Goal: Task Accomplishment & Management: Use online tool/utility

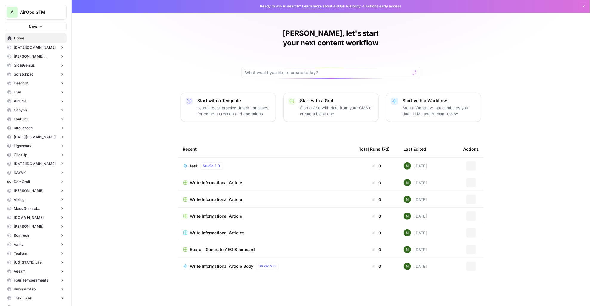
click at [34, 13] on span "AirOps GTM" at bounding box center [38, 12] width 36 height 6
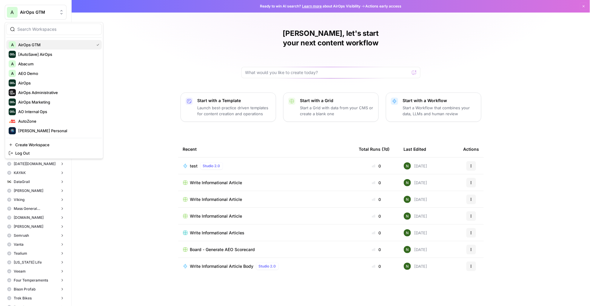
click at [44, 44] on span "AirOps GTM" at bounding box center [54, 45] width 73 height 6
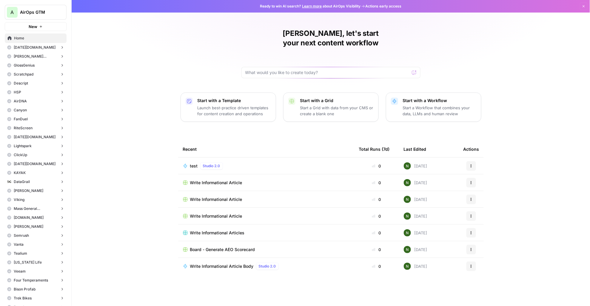
click at [36, 53] on button "[PERSON_NAME] [PERSON_NAME]" at bounding box center [36, 56] width 62 height 9
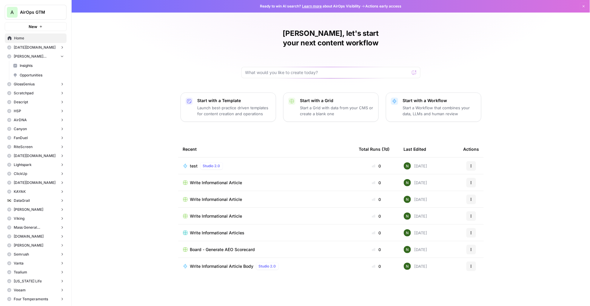
click at [45, 47] on button "[DATE][DOMAIN_NAME]" at bounding box center [36, 47] width 62 height 9
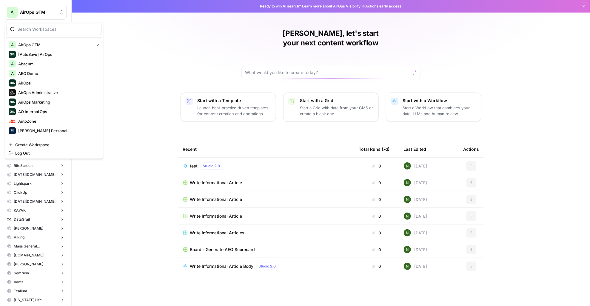
click at [34, 14] on span "AirOps GTM" at bounding box center [38, 12] width 36 height 6
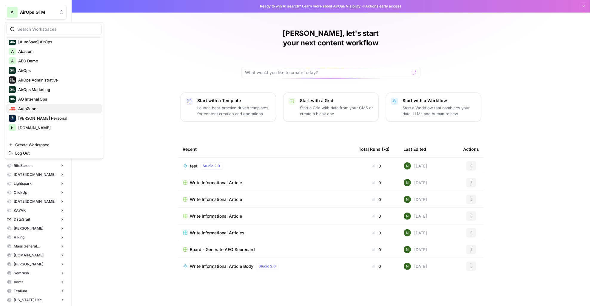
click at [39, 110] on span "AutoZone" at bounding box center [57, 109] width 79 height 6
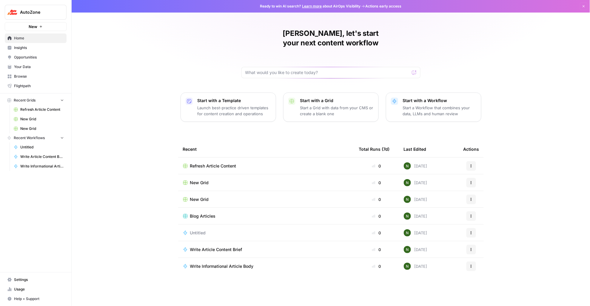
click at [23, 48] on span "Insights" at bounding box center [39, 47] width 50 height 5
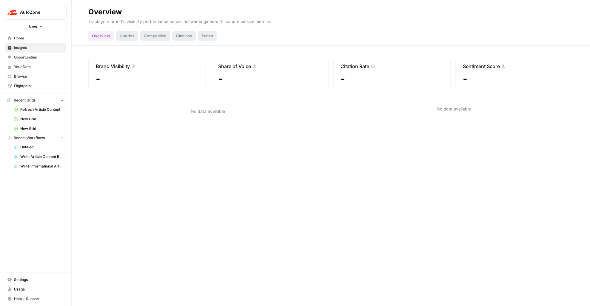
click at [41, 57] on span "Opportunities" at bounding box center [39, 57] width 50 height 5
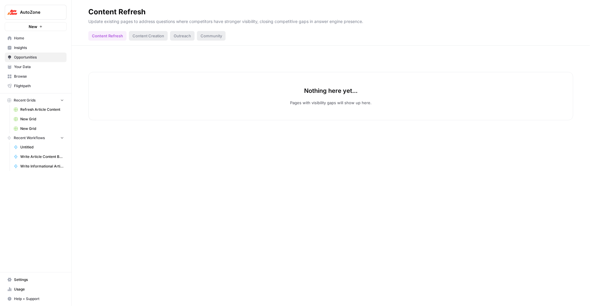
click at [148, 36] on div "Content Creation" at bounding box center [148, 36] width 39 height 10
click at [17, 66] on span "Your Data" at bounding box center [39, 66] width 50 height 5
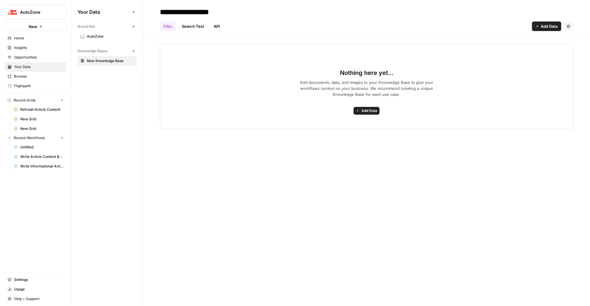
click at [19, 73] on link "Browse" at bounding box center [36, 77] width 62 height 10
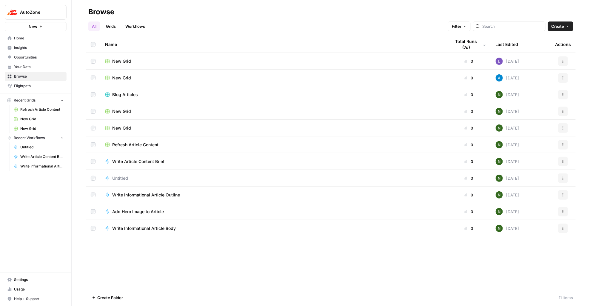
click at [114, 23] on link "Grids" at bounding box center [110, 26] width 17 height 10
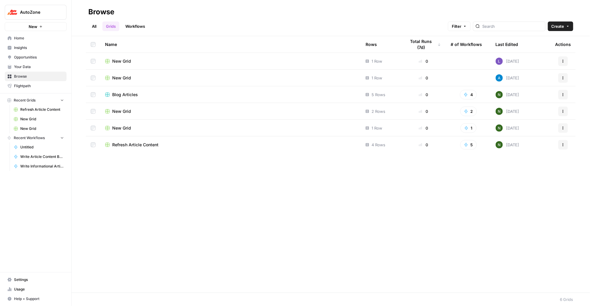
click at [124, 60] on span "New Grid" at bounding box center [121, 61] width 19 height 6
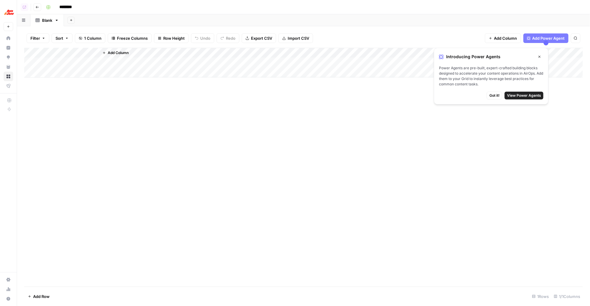
click at [34, 6] on button "Go back" at bounding box center [37, 7] width 8 height 8
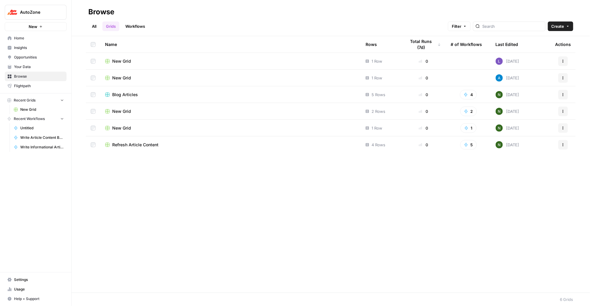
click at [21, 54] on link "Opportunities" at bounding box center [36, 58] width 62 height 10
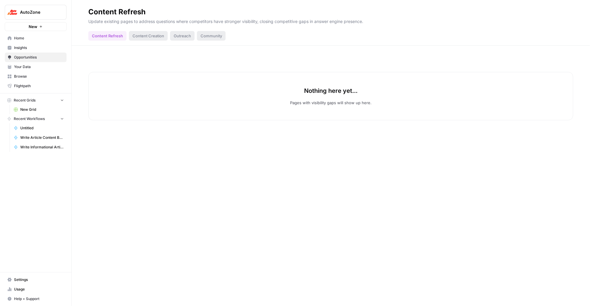
click at [39, 34] on link "Home" at bounding box center [36, 38] width 62 height 10
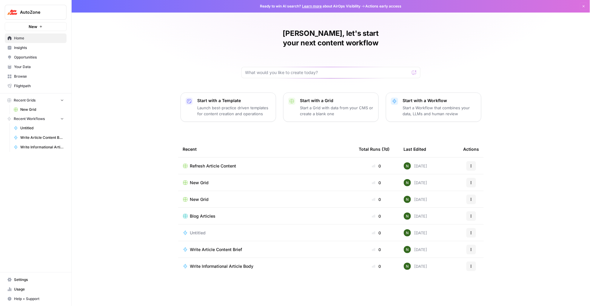
click at [217, 163] on span "Refresh Article Content" at bounding box center [213, 166] width 46 height 6
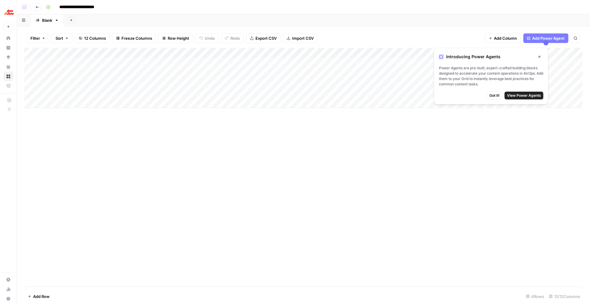
click at [324, 159] on div "Add Column" at bounding box center [303, 167] width 559 height 239
click at [530, 94] on span "View Power Agents" at bounding box center [524, 95] width 34 height 5
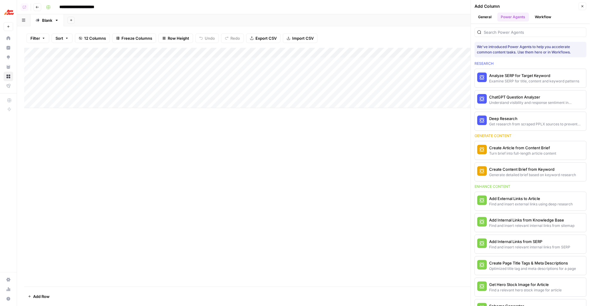
click at [434, 13] on header "**********" at bounding box center [303, 7] width 573 height 14
click at [582, 7] on icon "button" at bounding box center [583, 6] width 4 height 4
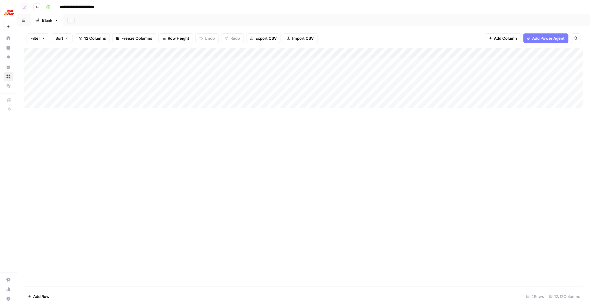
click at [413, 15] on div "Add Sheet" at bounding box center [327, 20] width 526 height 12
click at [121, 147] on div "Add Column" at bounding box center [303, 167] width 559 height 239
click at [220, 72] on div "Add Column" at bounding box center [303, 78] width 559 height 60
drag, startPoint x: 373, startPoint y: 53, endPoint x: 391, endPoint y: 59, distance: 18.8
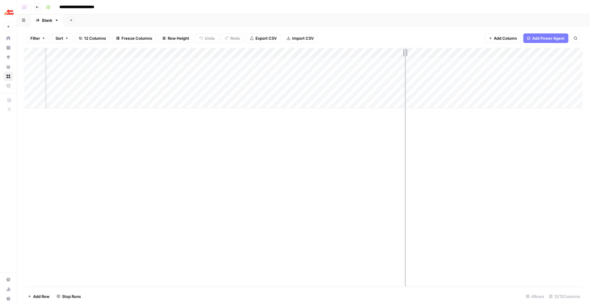
click at [391, 59] on div "Add Column" at bounding box center [303, 78] width 559 height 60
click at [198, 127] on div "Add Column" at bounding box center [303, 167] width 559 height 239
click at [155, 130] on div "Add Column" at bounding box center [303, 167] width 559 height 239
click at [235, 13] on header "**********" at bounding box center [303, 7] width 573 height 14
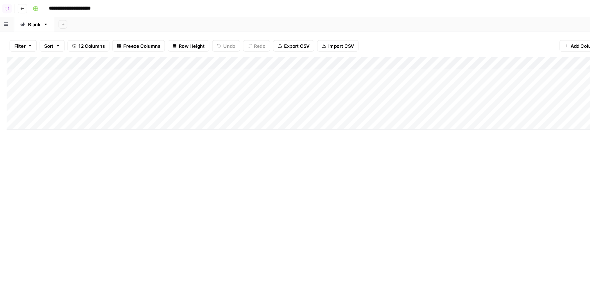
click at [249, 177] on div "Add Column" at bounding box center [303, 167] width 559 height 239
click at [206, 157] on div "Add Column" at bounding box center [303, 167] width 559 height 239
click at [188, 19] on div "Add Sheet" at bounding box center [327, 20] width 526 height 12
click at [36, 6] on icon "button" at bounding box center [38, 7] width 4 height 4
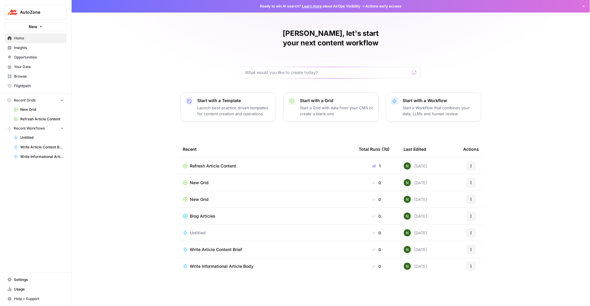
click at [133, 21] on div "Nick, let's start your next content workflow Start with a Template Launch best-…" at bounding box center [331, 153] width 518 height 306
click at [132, 56] on div "Nick, let's start your next content workflow Start with a Template Launch best-…" at bounding box center [331, 153] width 518 height 306
click at [205, 163] on span "Refresh Article Content" at bounding box center [213, 166] width 46 height 6
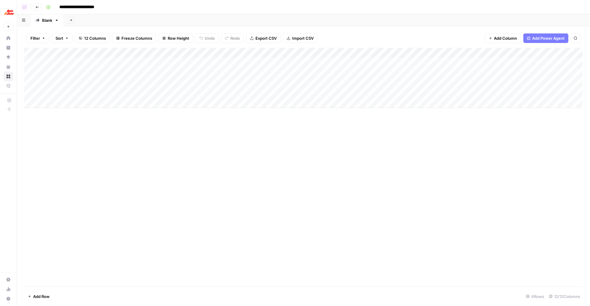
click at [207, 72] on div "Add Column" at bounding box center [303, 78] width 559 height 60
click at [252, 19] on div "Add Sheet" at bounding box center [327, 20] width 526 height 12
click at [251, 52] on div "Add Column" at bounding box center [303, 78] width 559 height 60
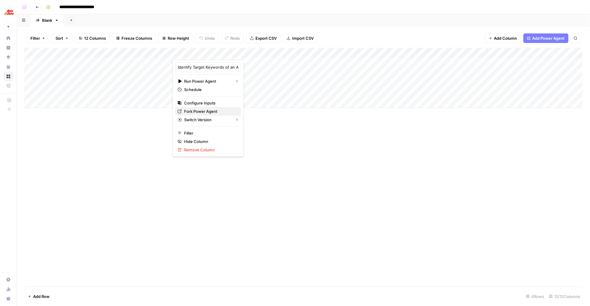
click at [196, 110] on span "Fork Power Agent" at bounding box center [210, 111] width 52 height 6
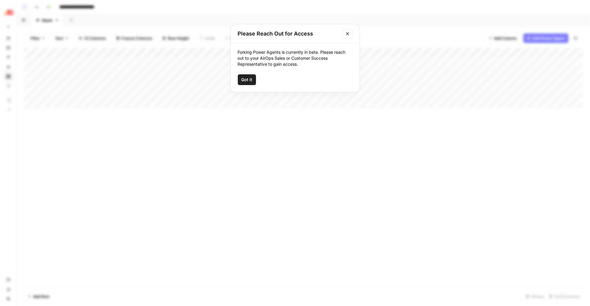
click at [245, 78] on span "Got it" at bounding box center [246, 80] width 11 height 6
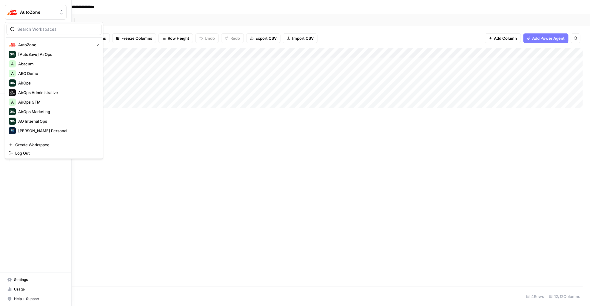
click at [8, 13] on img "Workspace: AutoZone" at bounding box center [12, 12] width 11 height 11
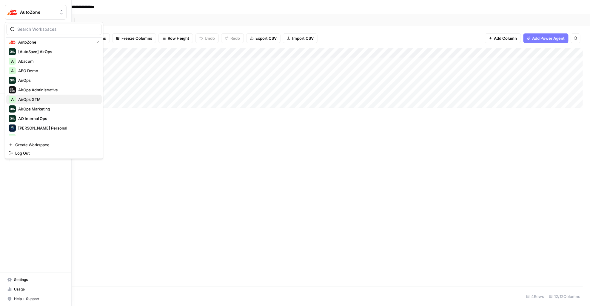
click at [41, 95] on button "A AirOps GTM" at bounding box center [53, 100] width 95 height 10
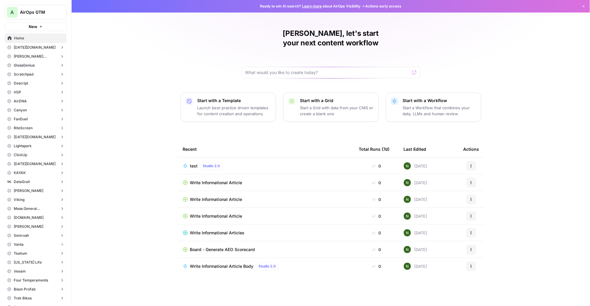
click at [38, 47] on button "[DATE][DOMAIN_NAME]" at bounding box center [36, 47] width 62 height 9
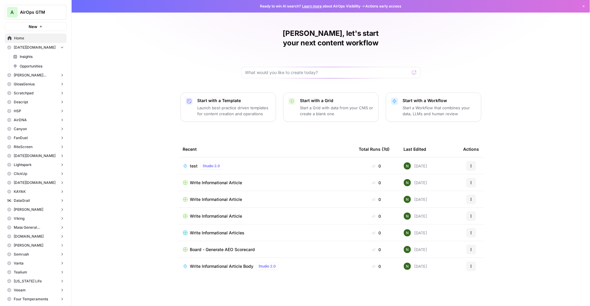
click at [210, 180] on span "Write Informational Article" at bounding box center [216, 183] width 52 height 6
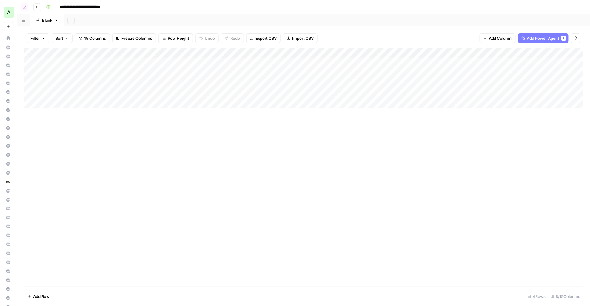
click at [266, 53] on div "Add Column" at bounding box center [303, 78] width 559 height 60
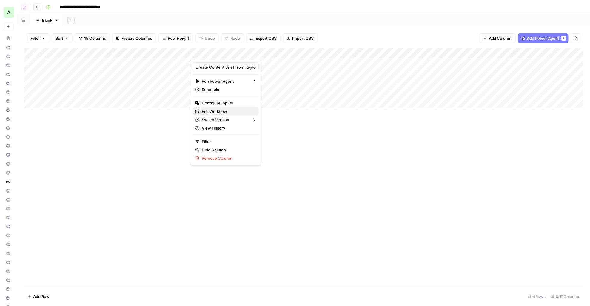
click at [218, 111] on span "Edit Workflow" at bounding box center [228, 111] width 52 height 6
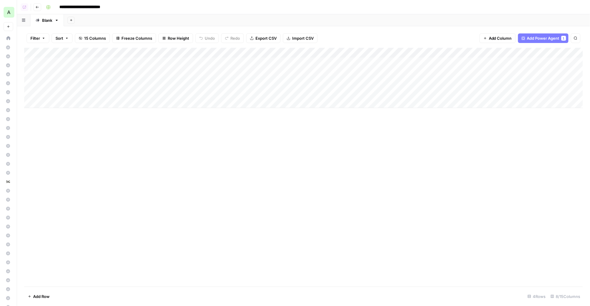
click at [358, 209] on div "Add Column" at bounding box center [303, 167] width 559 height 239
click at [412, 21] on div "Add Sheet" at bounding box center [327, 20] width 526 height 12
click at [383, 55] on div "Add Column" at bounding box center [303, 78] width 559 height 60
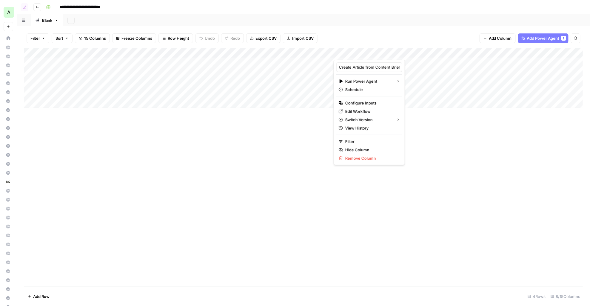
click at [367, 35] on div "Filter Sort 15 Columns Freeze Columns Row Height Undo Redo Export CSV Import CS…" at bounding box center [303, 38] width 559 height 19
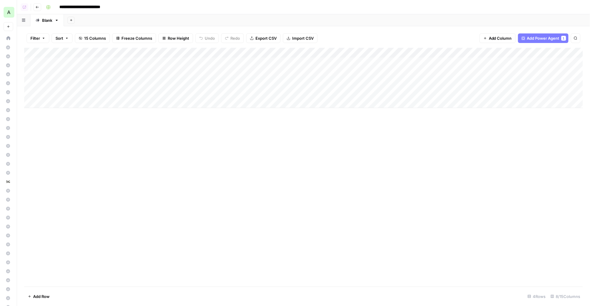
click at [201, 270] on div "Add Column" at bounding box center [303, 167] width 559 height 239
click at [206, 204] on div "Add Column" at bounding box center [303, 167] width 559 height 239
click at [267, 52] on div "Add Column" at bounding box center [303, 78] width 559 height 60
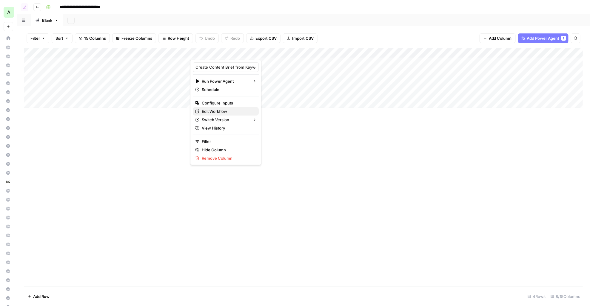
click at [218, 108] on span "Edit Workflow" at bounding box center [228, 111] width 52 height 6
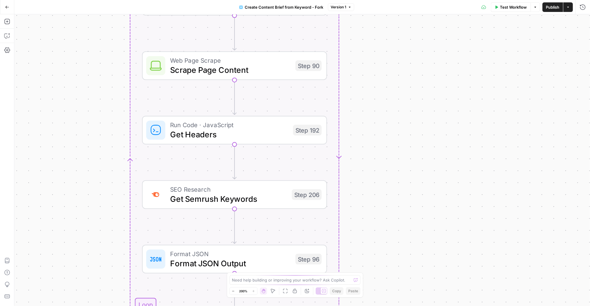
drag, startPoint x: 494, startPoint y: 160, endPoint x: 389, endPoint y: 99, distance: 121.7
click at [389, 99] on div "Workflow Set Inputs Inputs Google Search Perform Google Search Step 51 Loop Ite…" at bounding box center [302, 160] width 576 height 292
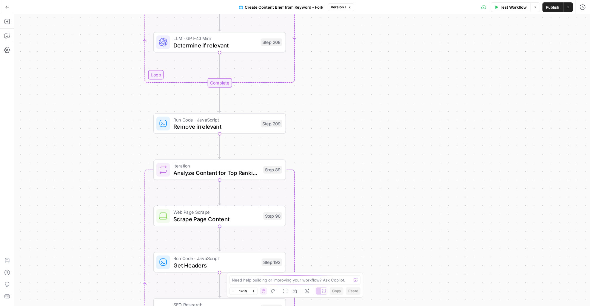
drag, startPoint x: 361, startPoint y: 99, endPoint x: 303, endPoint y: 269, distance: 179.8
click at [303, 269] on div "Workflow Set Inputs Inputs Google Search Perform Google Search Step 51 Loop Ite…" at bounding box center [302, 160] width 576 height 292
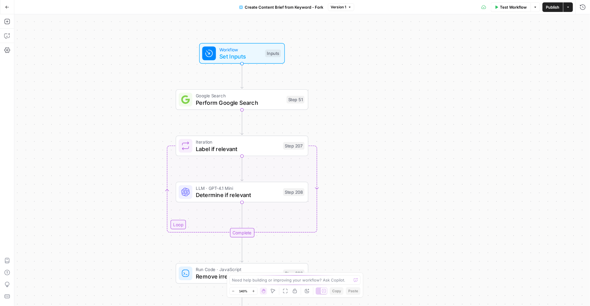
drag, startPoint x: 323, startPoint y: 134, endPoint x: 367, endPoint y: 279, distance: 151.9
click at [367, 279] on div "Workflow Set Inputs Inputs Google Search Perform Google Search Step 51 Loop Ite…" at bounding box center [302, 160] width 576 height 292
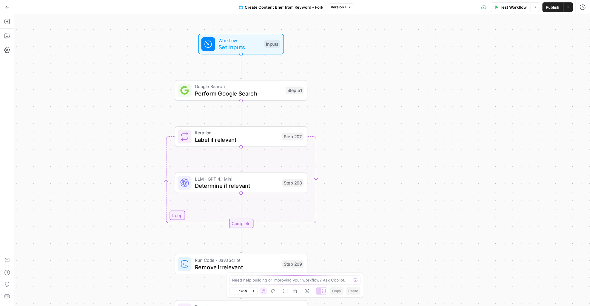
drag, startPoint x: 368, startPoint y: 179, endPoint x: 353, endPoint y: 147, distance: 35.5
click at [352, 147] on div "Workflow Set Inputs Inputs Google Search Perform Google Search Step 51 Loop Ite…" at bounding box center [302, 160] width 576 height 292
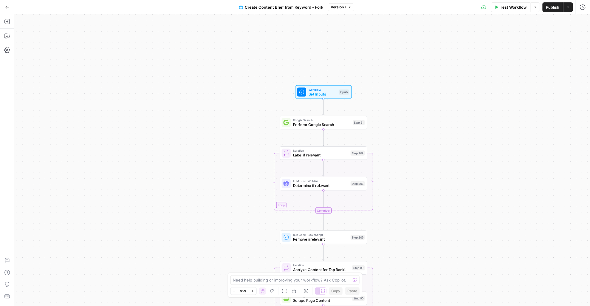
click at [143, 263] on div "Workflow Set Inputs Inputs Google Search Perform Google Search Step 51 Loop Ite…" at bounding box center [302, 160] width 576 height 292
